Goal: Task Accomplishment & Management: Use online tool/utility

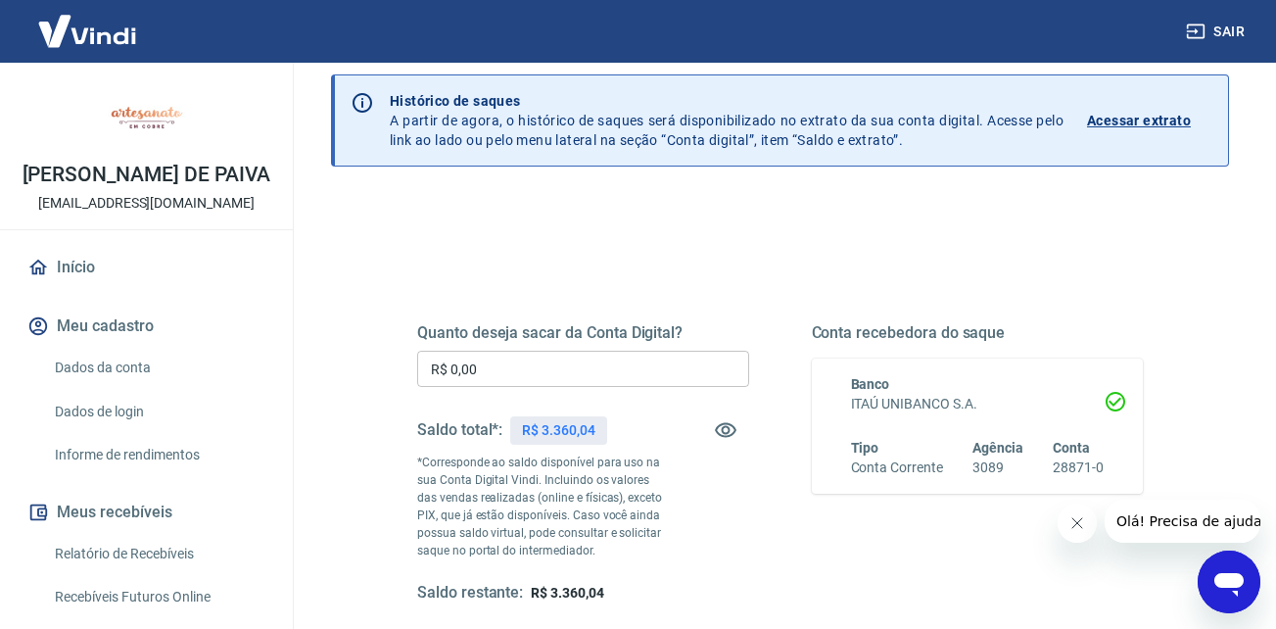
scroll to position [98, 0]
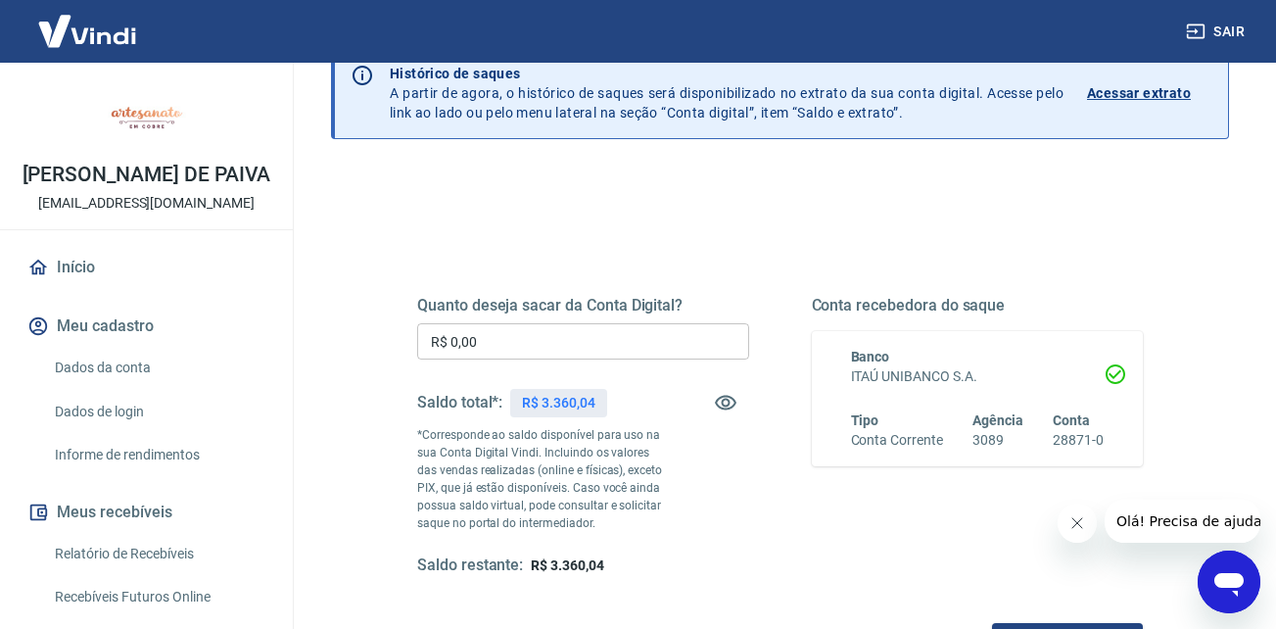
click at [504, 340] on input "R$ 0,00" at bounding box center [583, 341] width 332 height 36
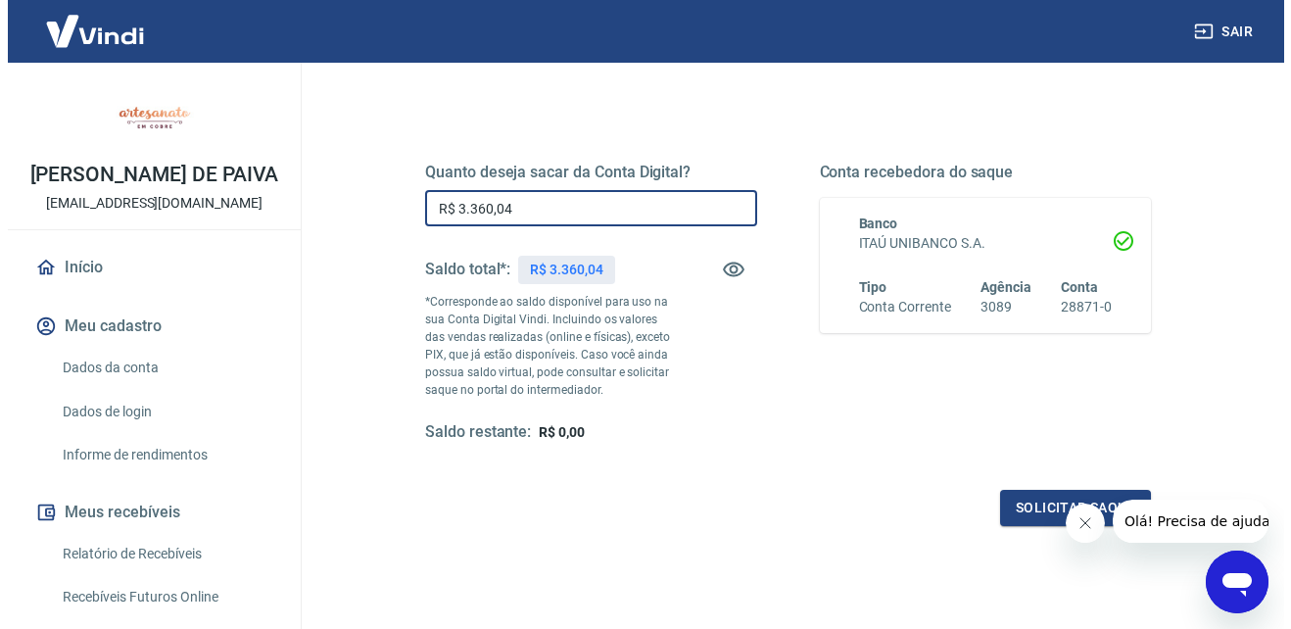
scroll to position [294, 0]
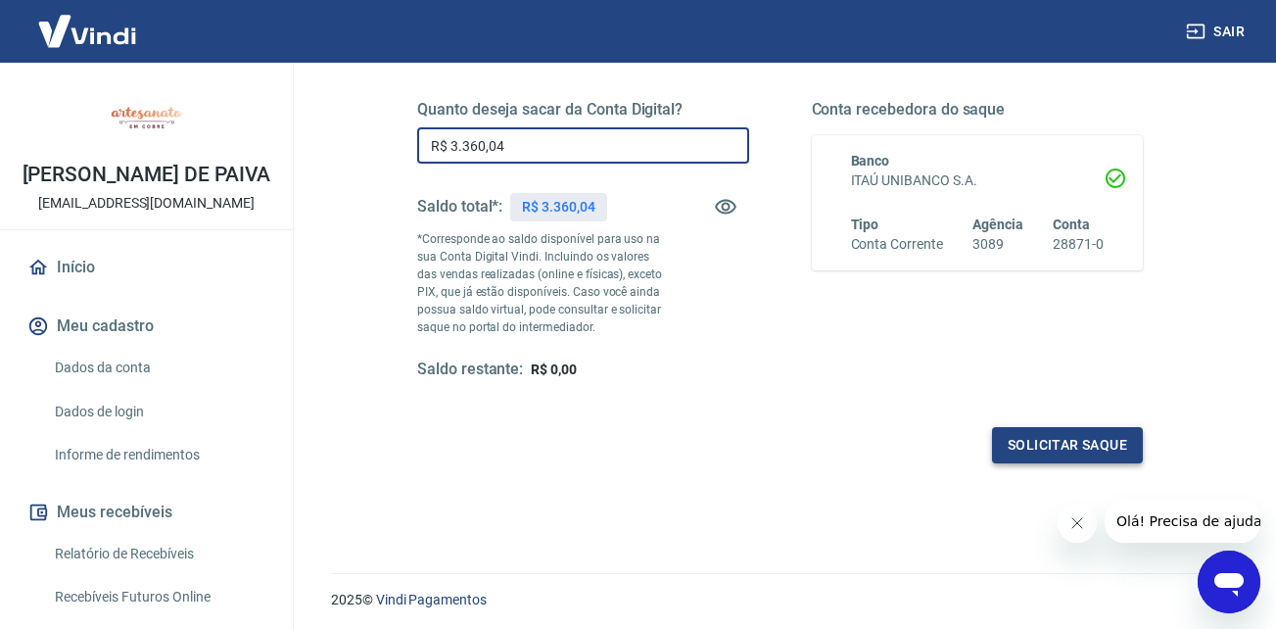
type input "R$ 3.360,04"
click at [1061, 436] on button "Solicitar saque" at bounding box center [1067, 445] width 151 height 36
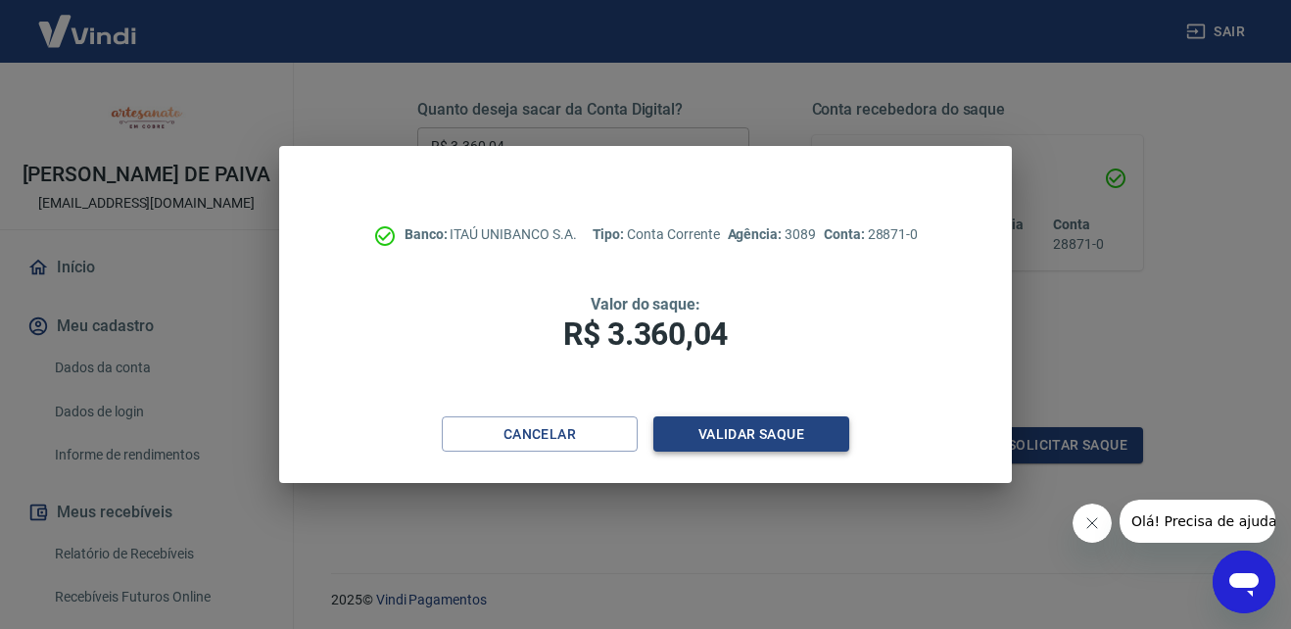
click at [774, 423] on button "Validar saque" at bounding box center [751, 434] width 196 height 36
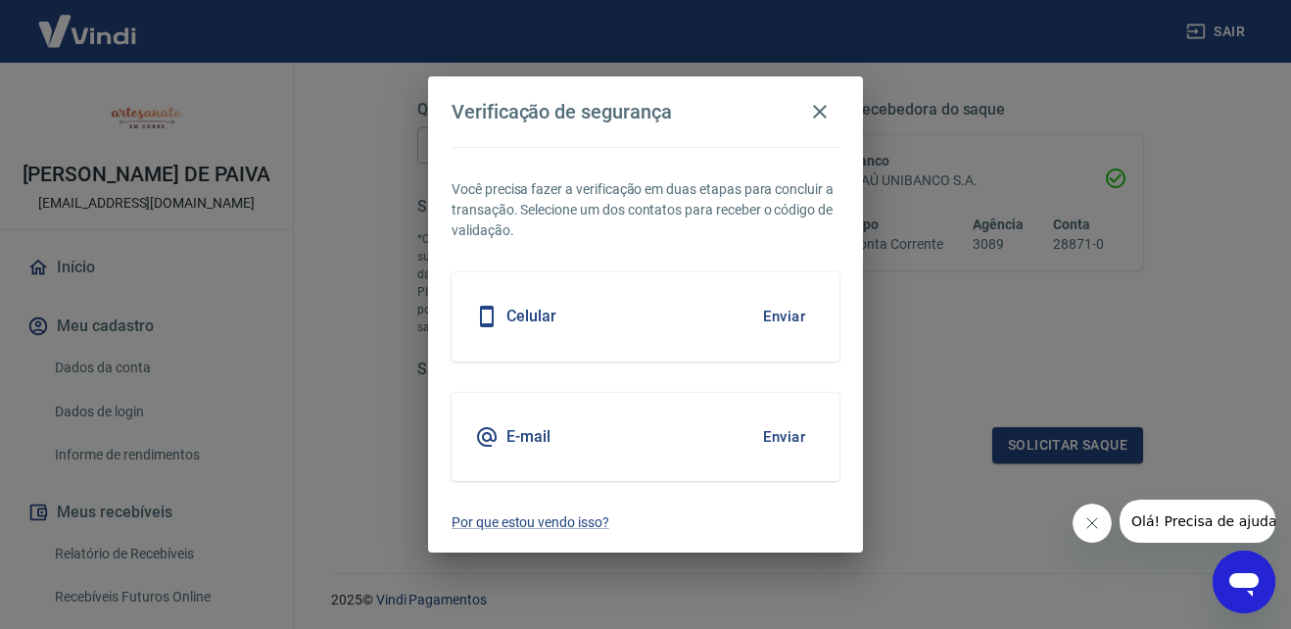
click at [789, 437] on button "Enviar" at bounding box center [784, 436] width 64 height 41
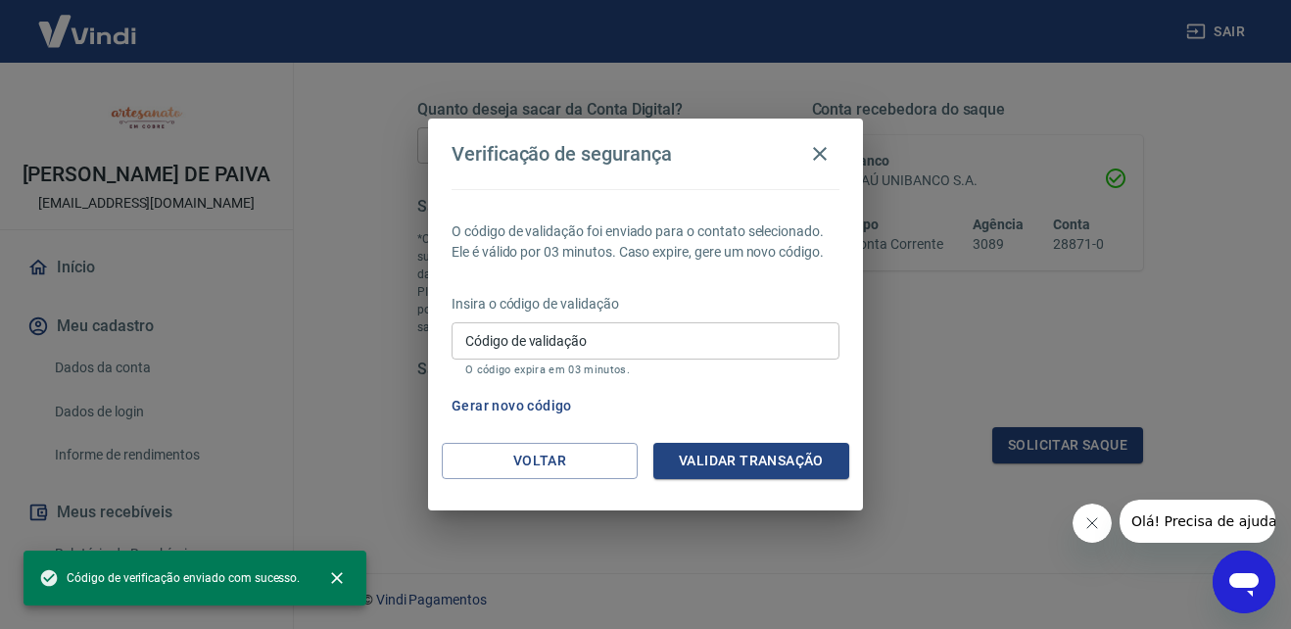
click at [620, 357] on input "Código de validação" at bounding box center [645, 340] width 388 height 36
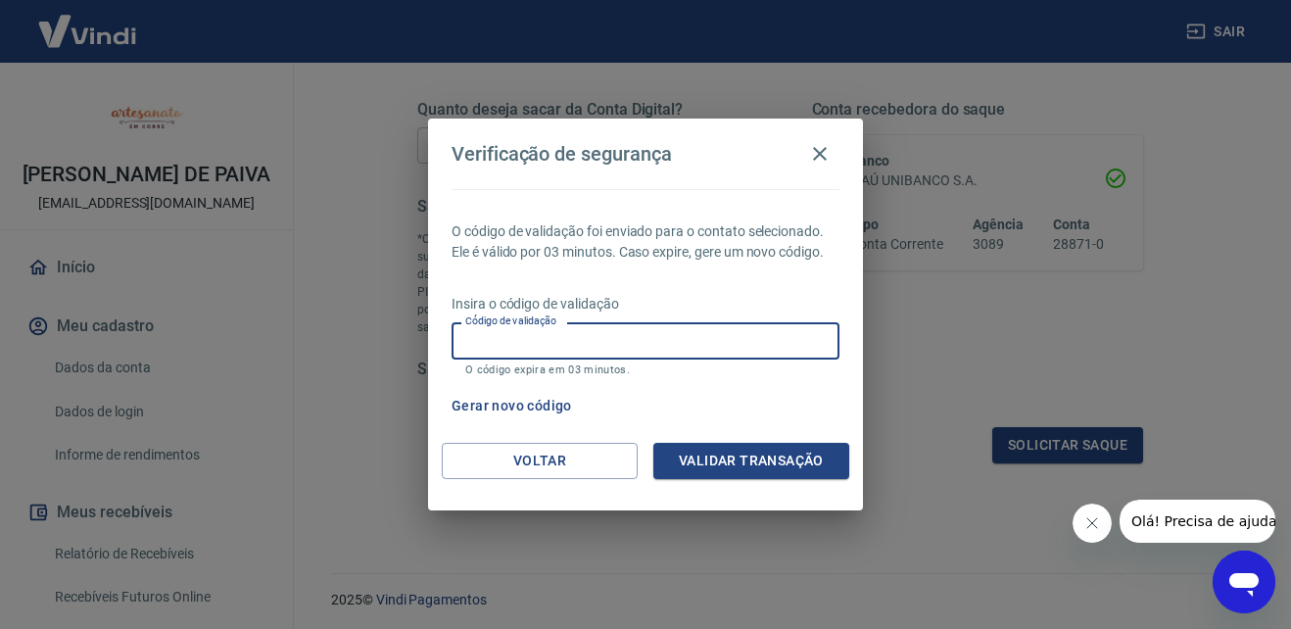
paste input "984487"
type input "984487"
click at [768, 450] on button "Validar transação" at bounding box center [751, 461] width 196 height 36
